Goal: Find specific page/section: Find specific page/section

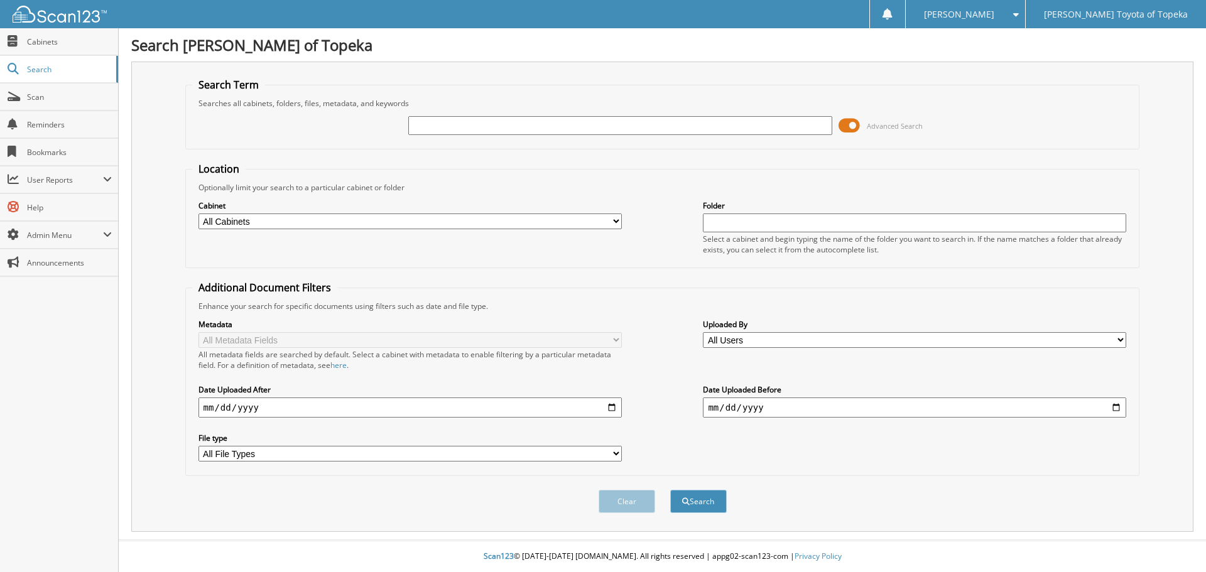
click at [487, 127] on input "text" at bounding box center [619, 125] width 423 height 19
type input "0"
type input "*"
type input "091425-LTT"
click at [670, 490] on button "Search" at bounding box center [698, 501] width 57 height 23
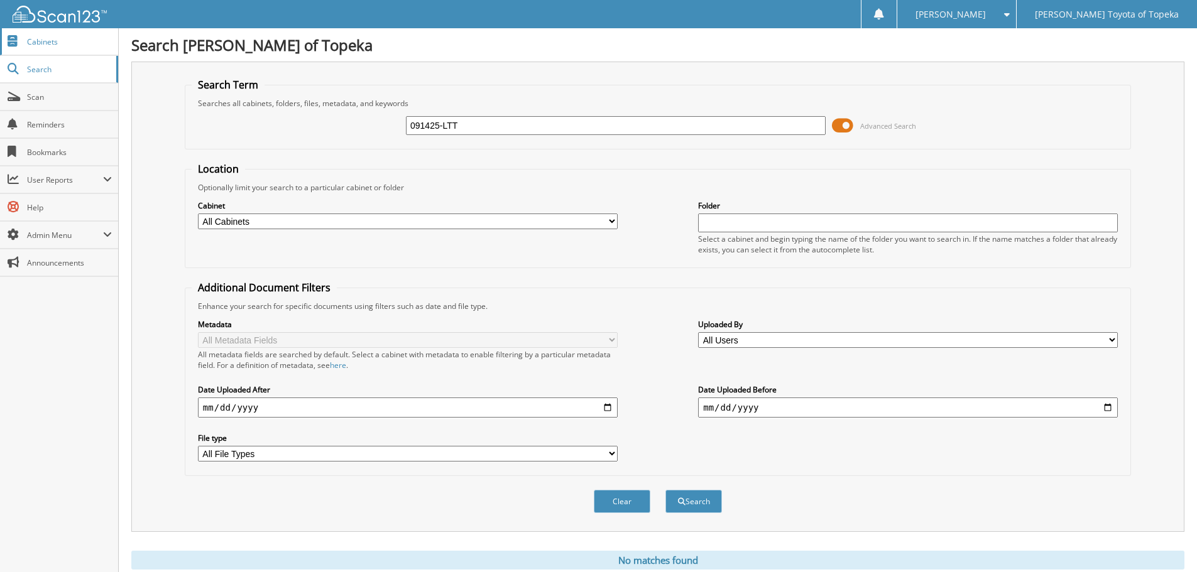
click at [36, 41] on span "Cabinets" at bounding box center [69, 41] width 85 height 11
